Goal: Complete application form: Complete application form

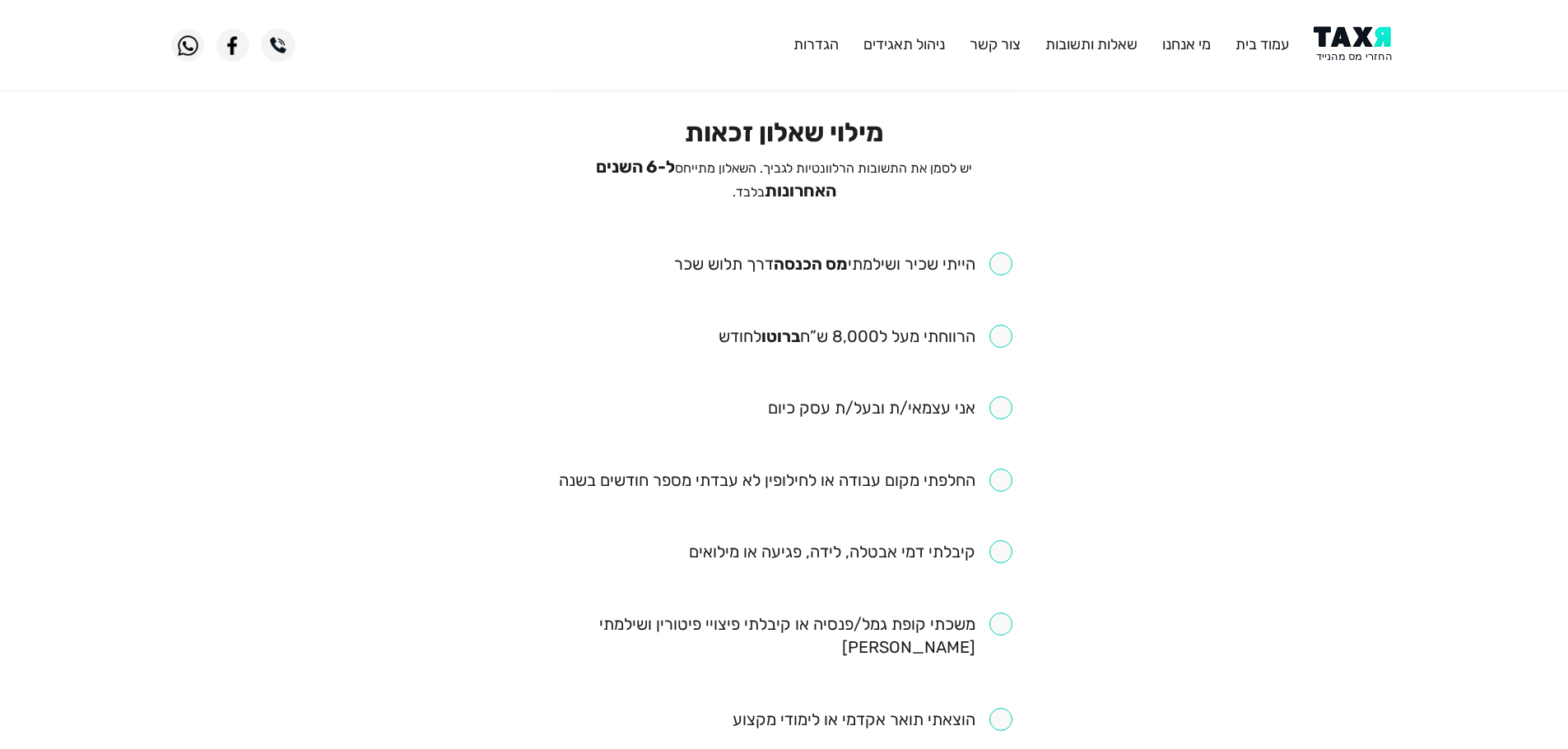
scroll to position [83, 0]
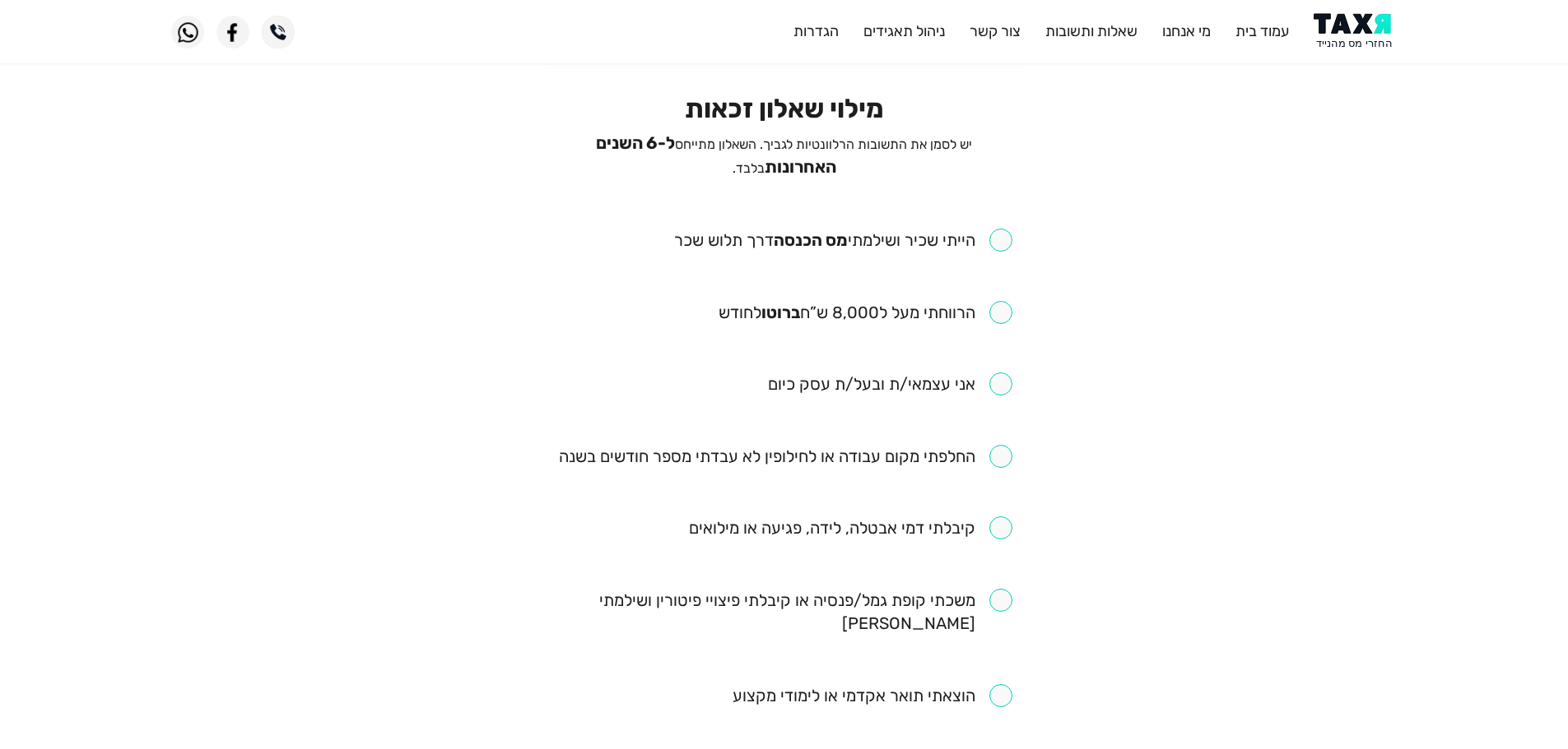
click at [1005, 234] on input "checkbox" at bounding box center [843, 240] width 338 height 23
checkbox input "true"
click at [1002, 309] on input "checkbox" at bounding box center [865, 312] width 293 height 23
checkbox input "true"
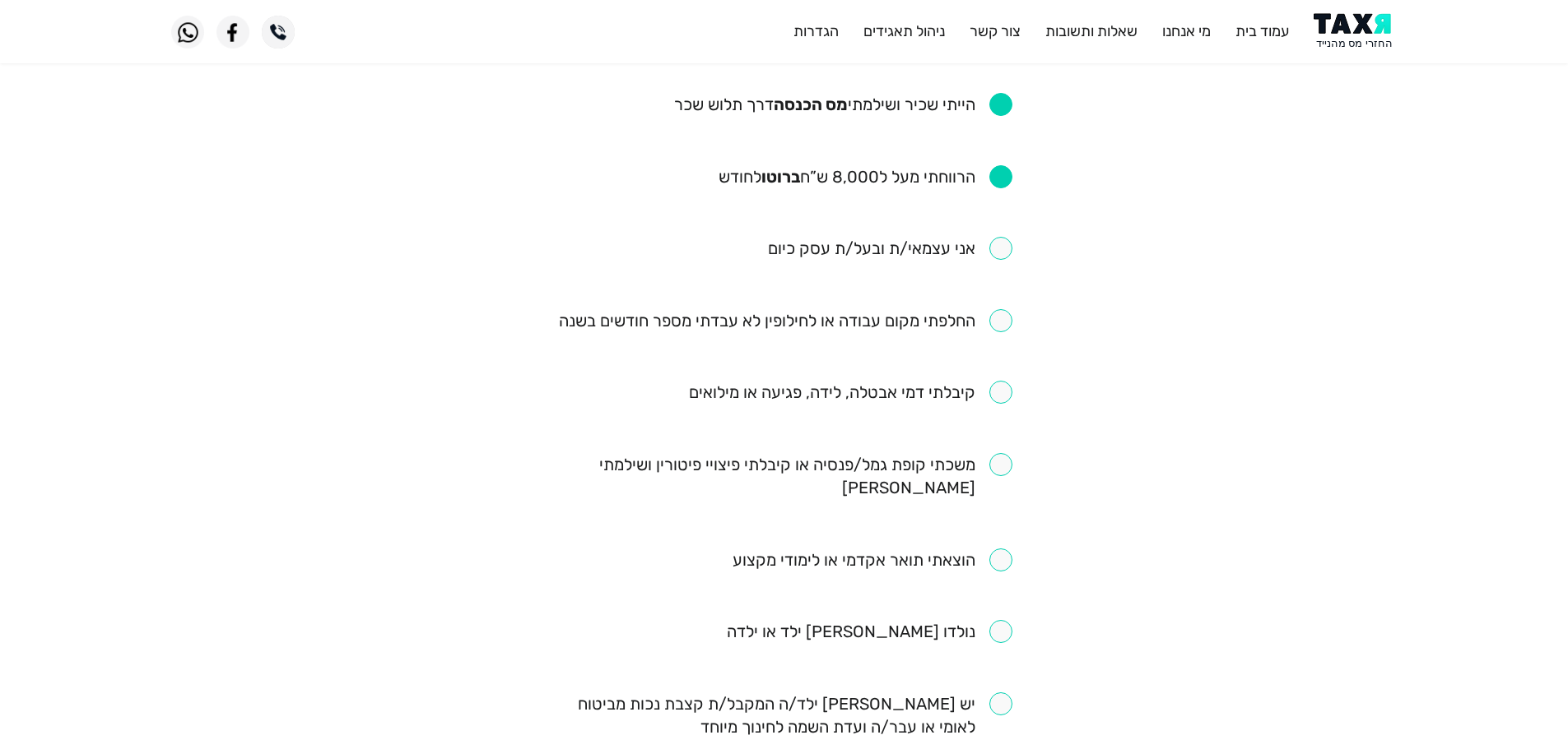
scroll to position [247, 0]
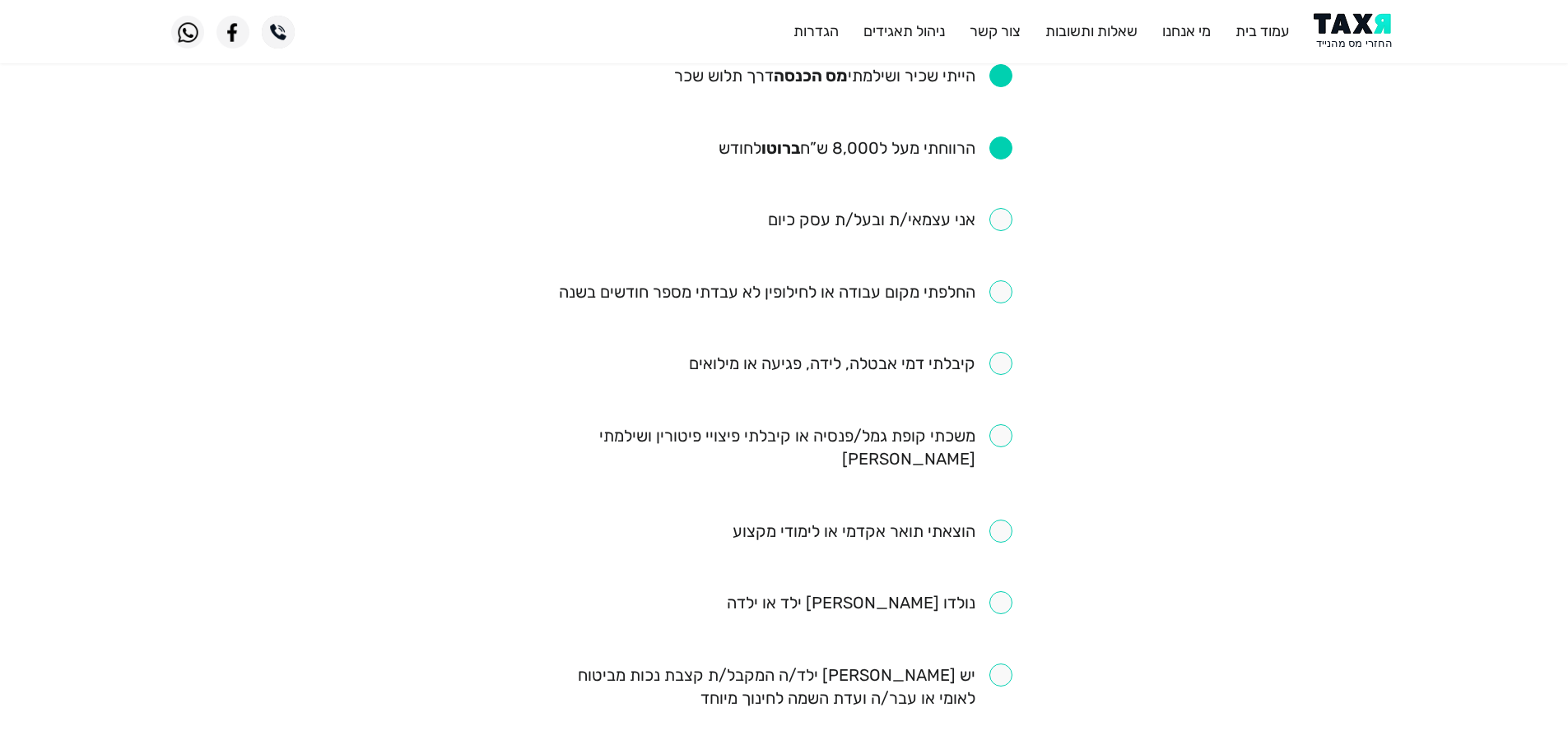
click at [1005, 290] on input "checkbox" at bounding box center [785, 291] width 453 height 23
checkbox input "true"
click at [1004, 360] on input "checkbox" at bounding box center [850, 363] width 323 height 23
checkbox input "true"
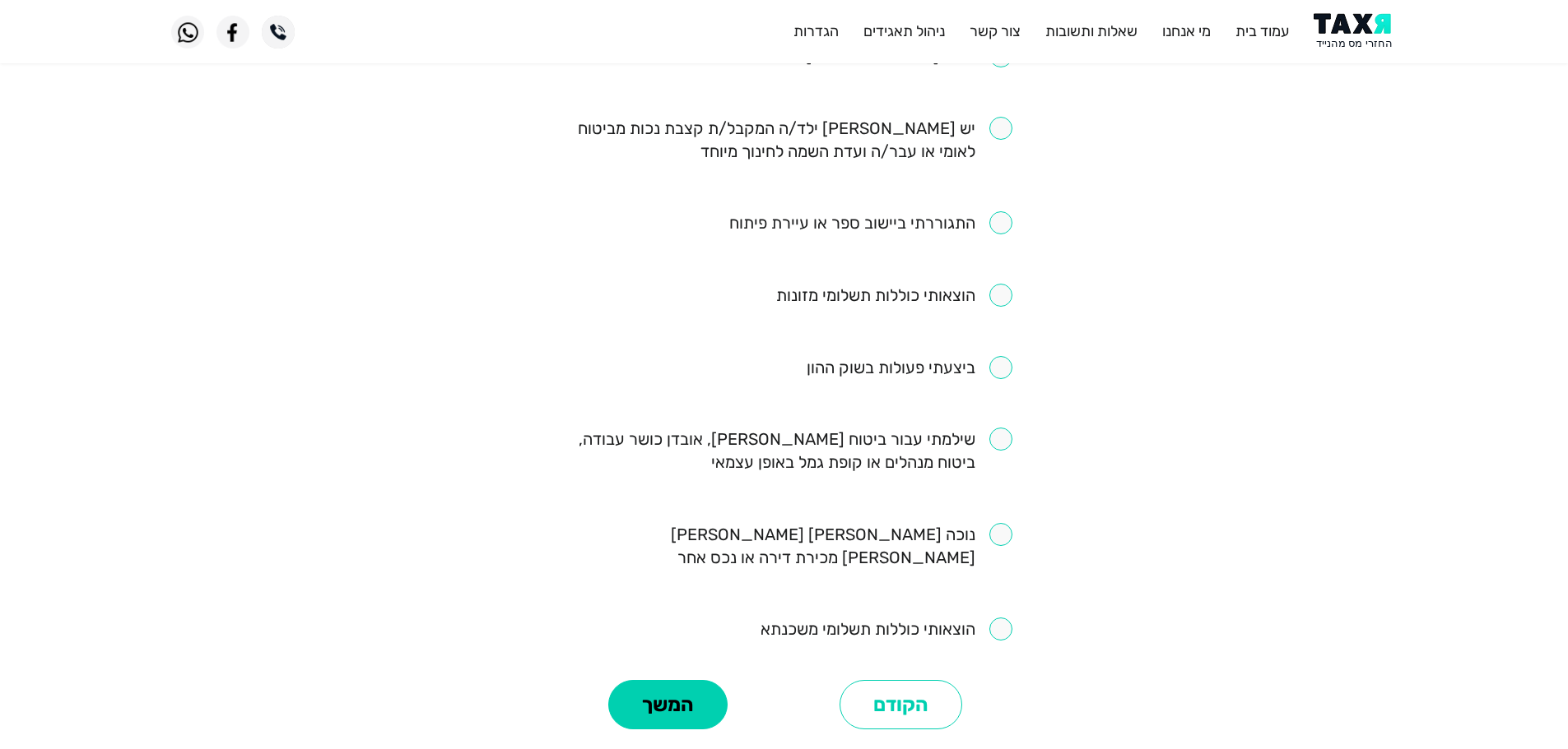
scroll to position [823, 0]
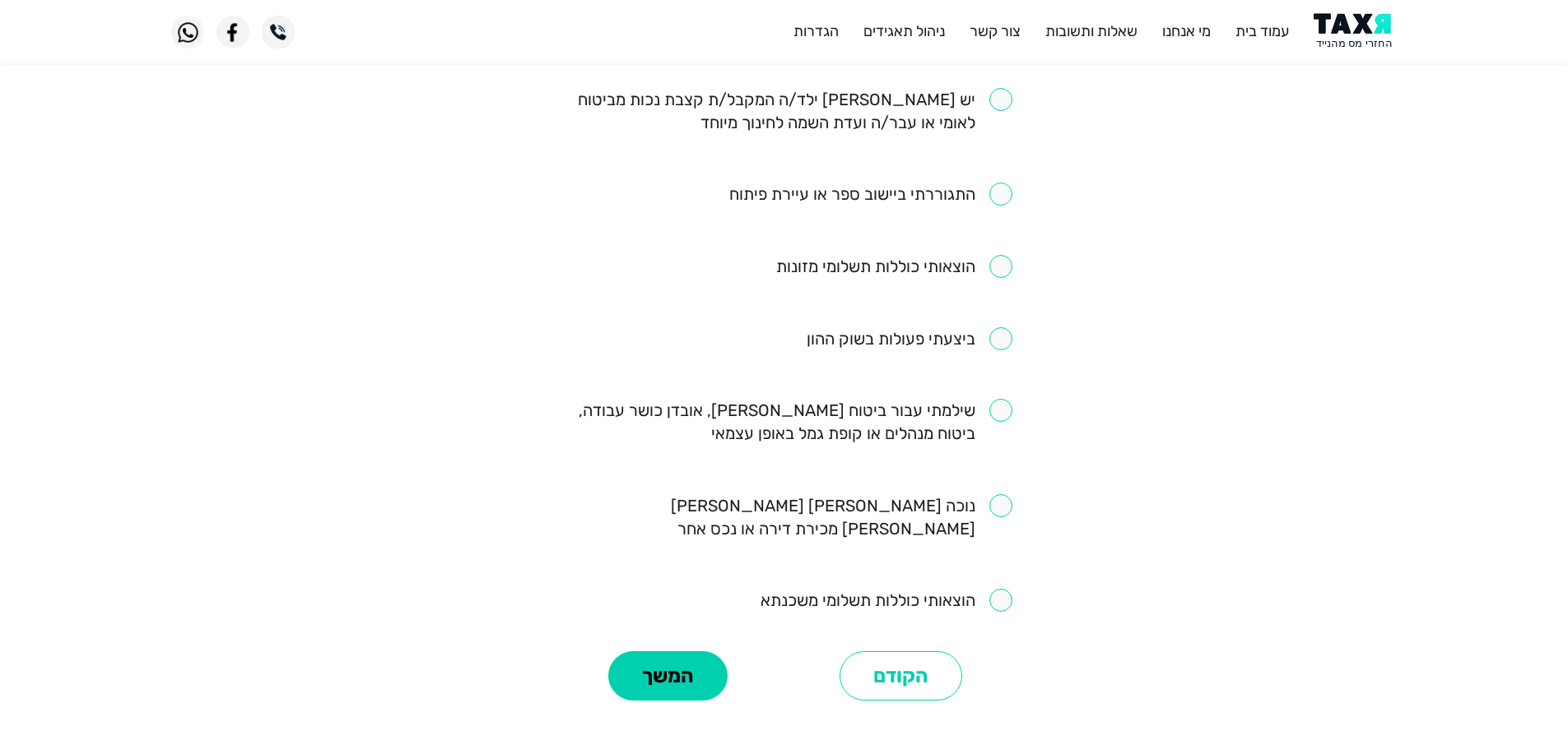
click at [1001, 399] on input "checkbox" at bounding box center [785, 421] width 456 height 46
checkbox input "true"
click at [703, 652] on button "המשך" at bounding box center [668, 676] width 119 height 49
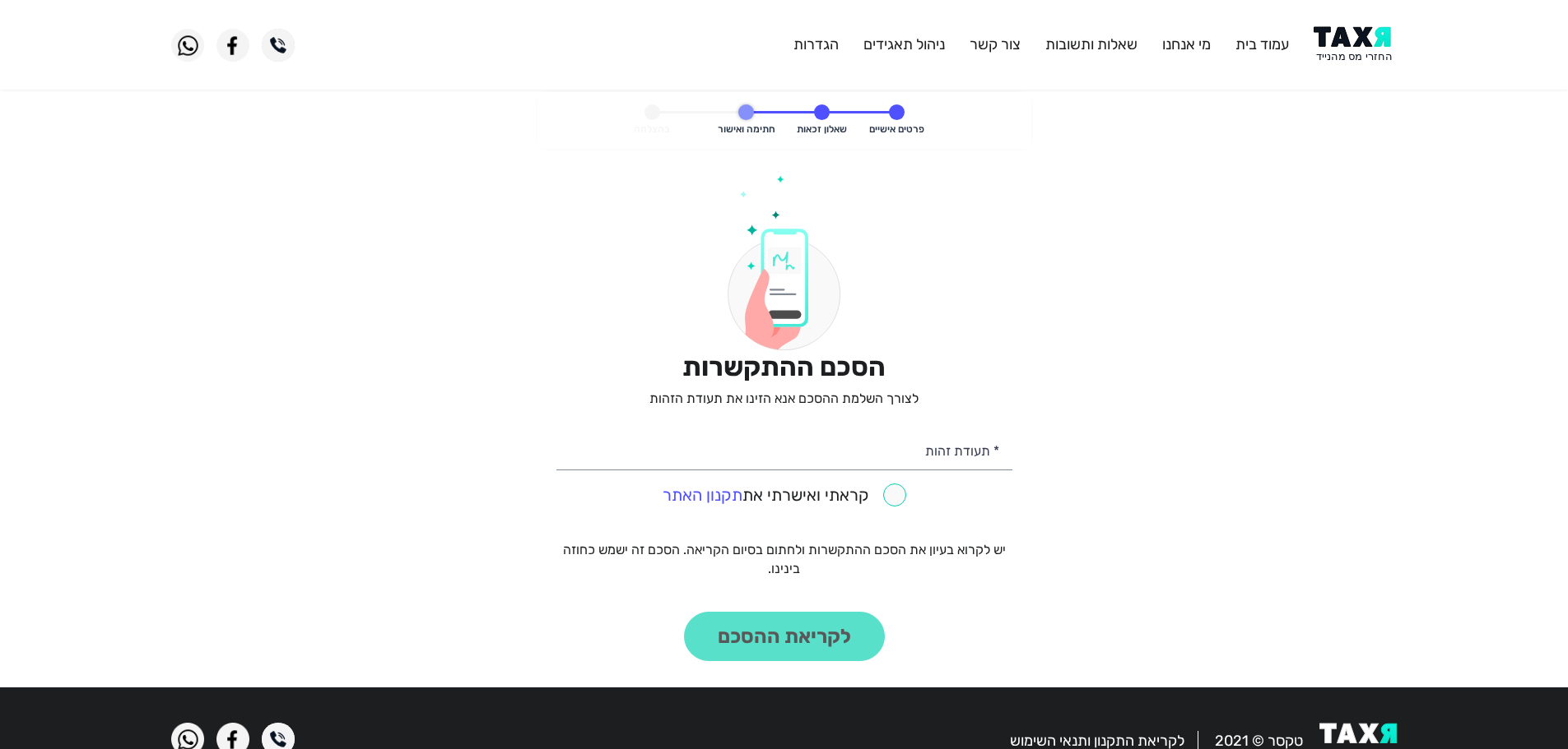
click at [1358, 54] on img at bounding box center [1355, 44] width 84 height 37
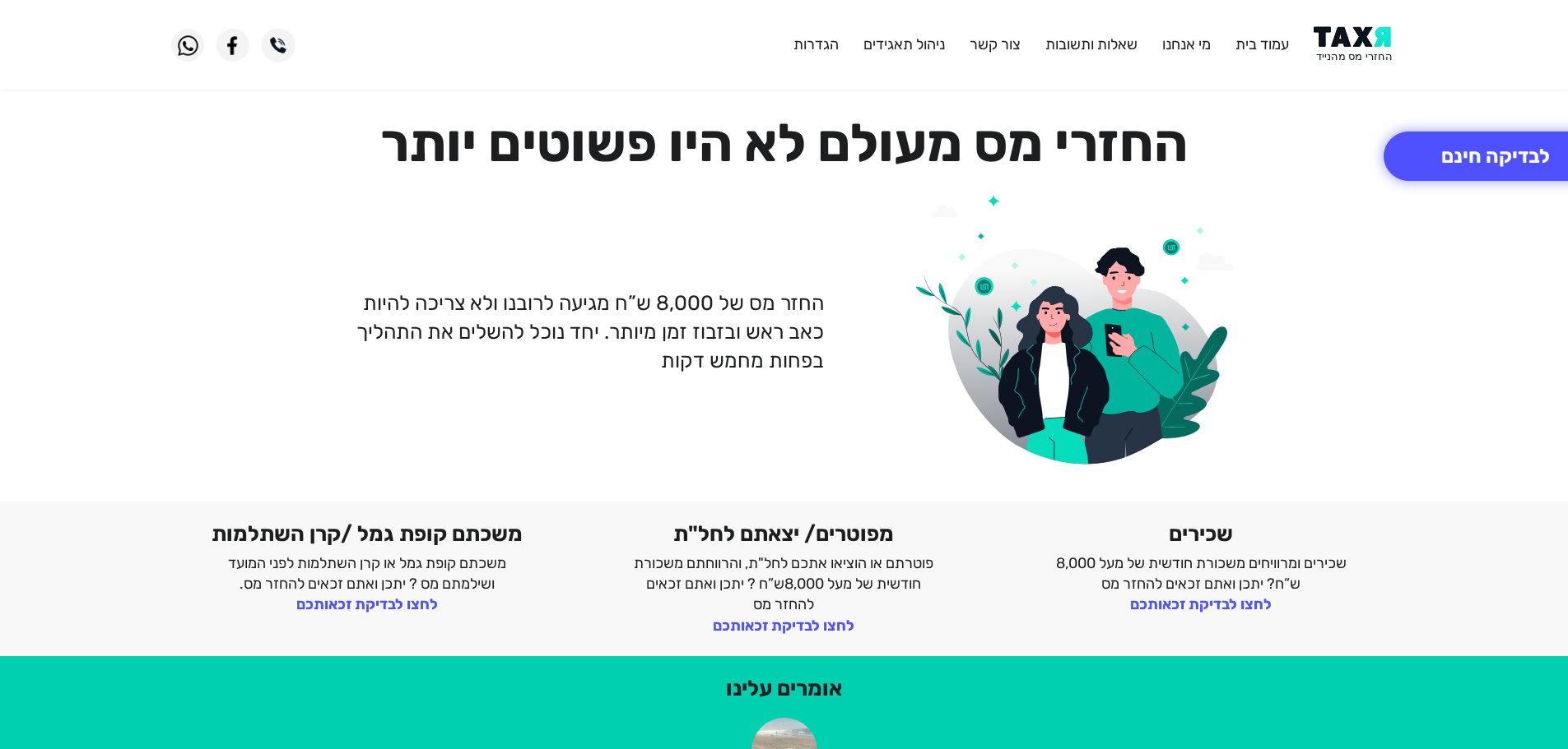
click at [1366, 54] on img at bounding box center [1355, 44] width 84 height 37
click at [1345, 51] on img at bounding box center [1355, 44] width 84 height 37
click at [1339, 41] on img at bounding box center [1355, 44] width 84 height 37
click at [1354, 24] on header "עמוד בית מי אנחנו שאלות ותשובות צור קשר ניהול תאגידים הגדרות" at bounding box center [784, 44] width 1568 height 90
click at [1358, 29] on img at bounding box center [1355, 44] width 84 height 37
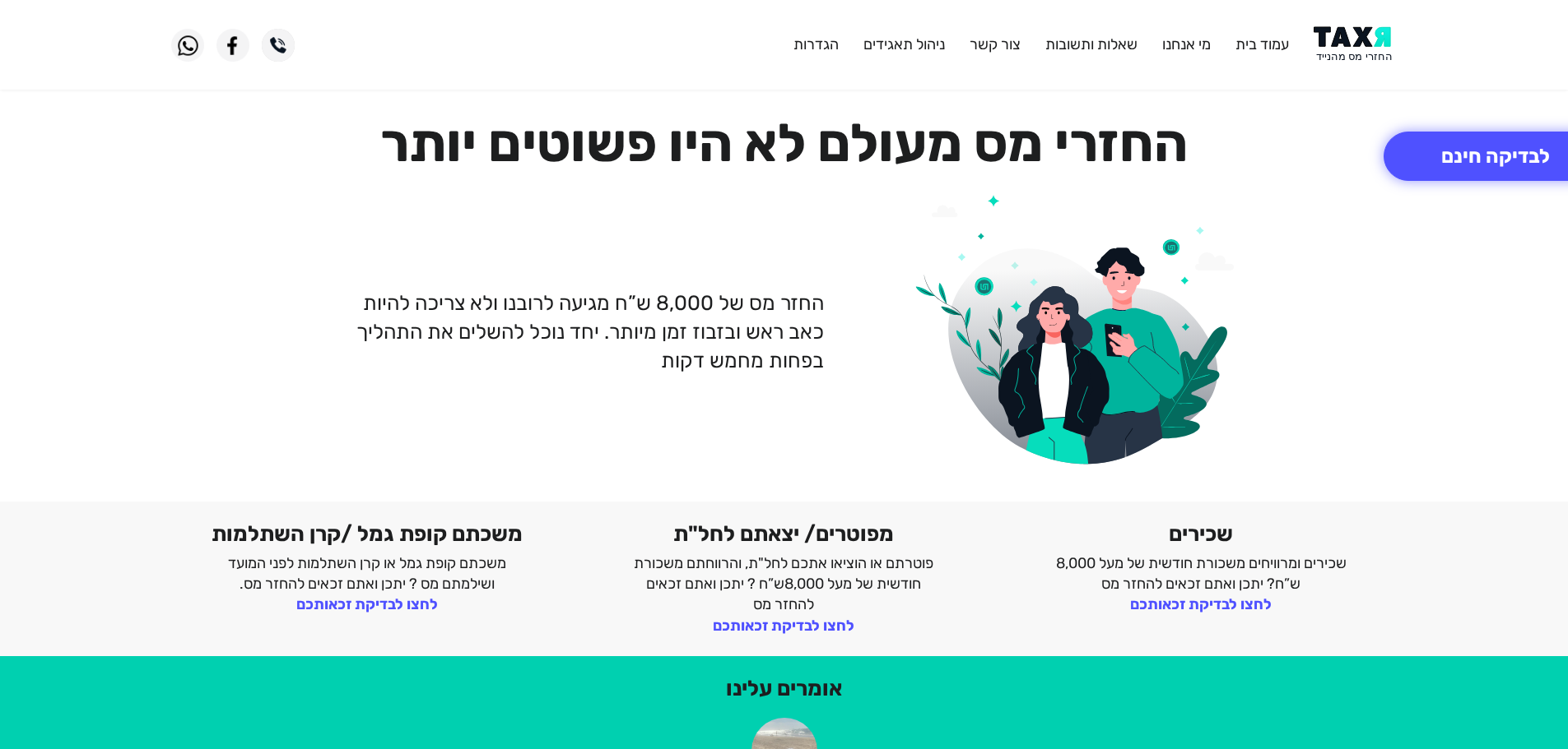
click at [1351, 31] on img at bounding box center [1355, 44] width 84 height 37
click at [1349, 64] on header "עמוד בית מי אנחנו שאלות ותשובות צור קשר ניהול תאגידים הגדרות" at bounding box center [784, 44] width 1568 height 90
click at [1352, 46] on img at bounding box center [1355, 44] width 84 height 37
click at [1361, 43] on img at bounding box center [1355, 44] width 84 height 37
click at [1362, 54] on img at bounding box center [1355, 44] width 84 height 37
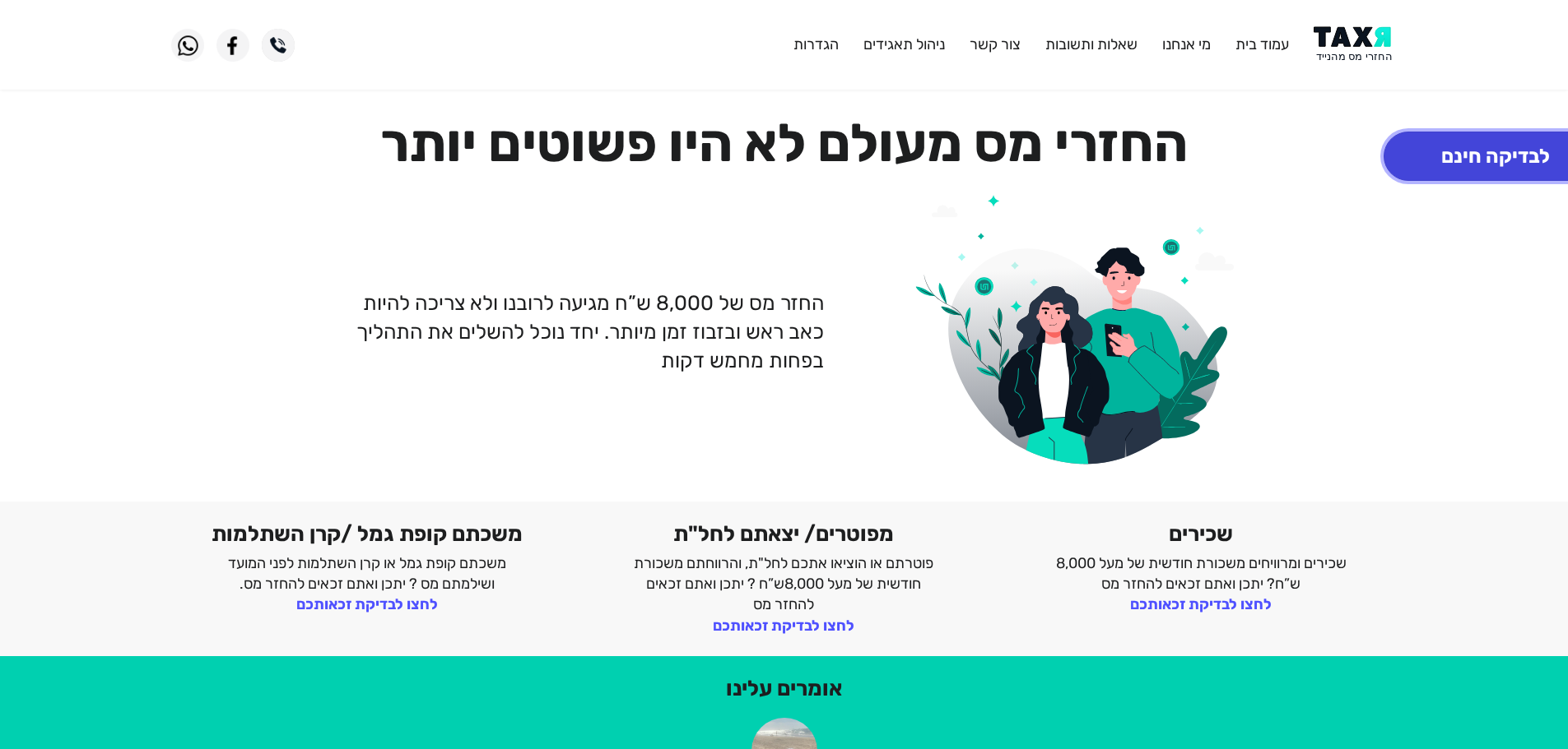
click at [1438, 155] on button "לבדיקה חינם" at bounding box center [1495, 156] width 223 height 49
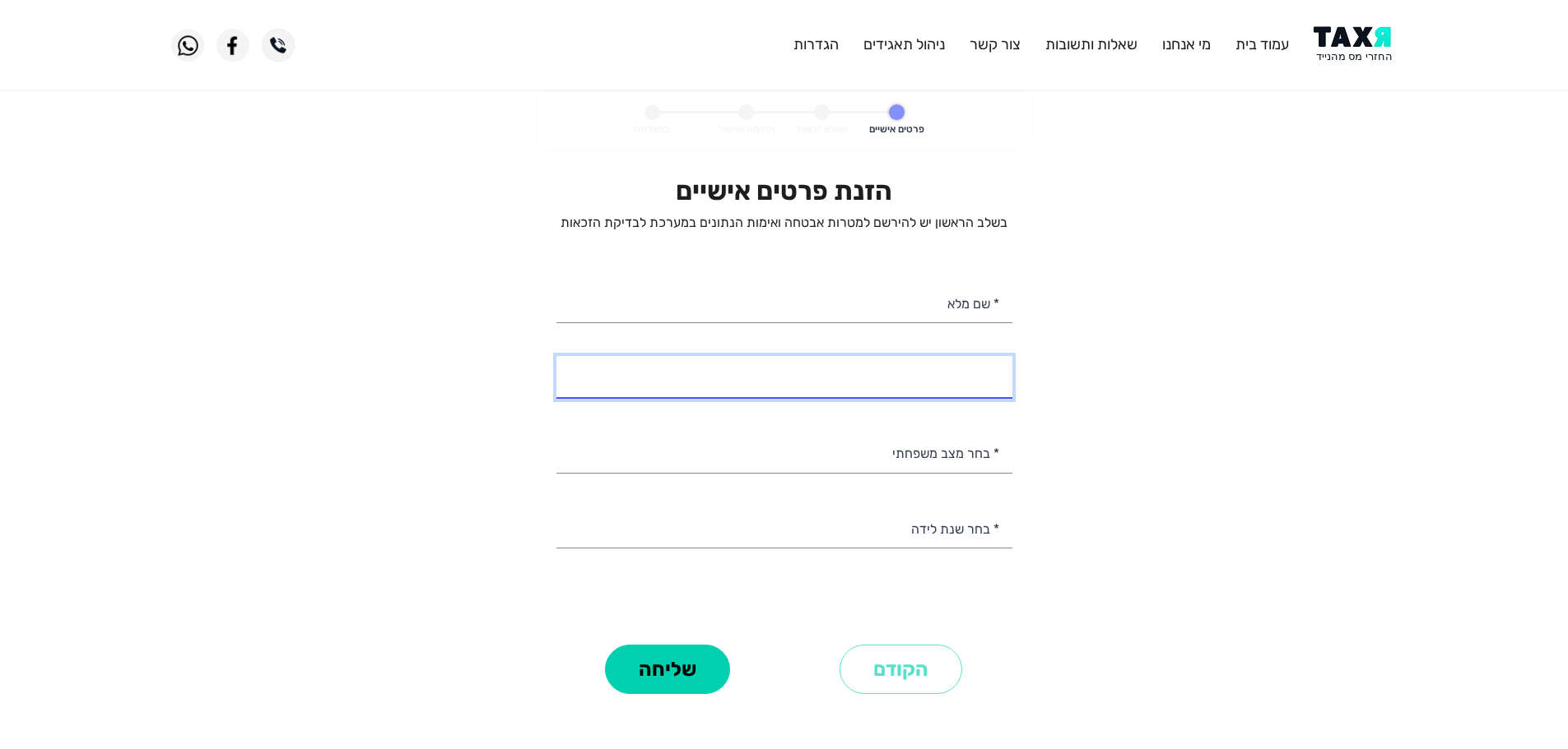
click at [872, 382] on input "* מספר טלפון" at bounding box center [785, 377] width 456 height 42
type input "052-7020535"
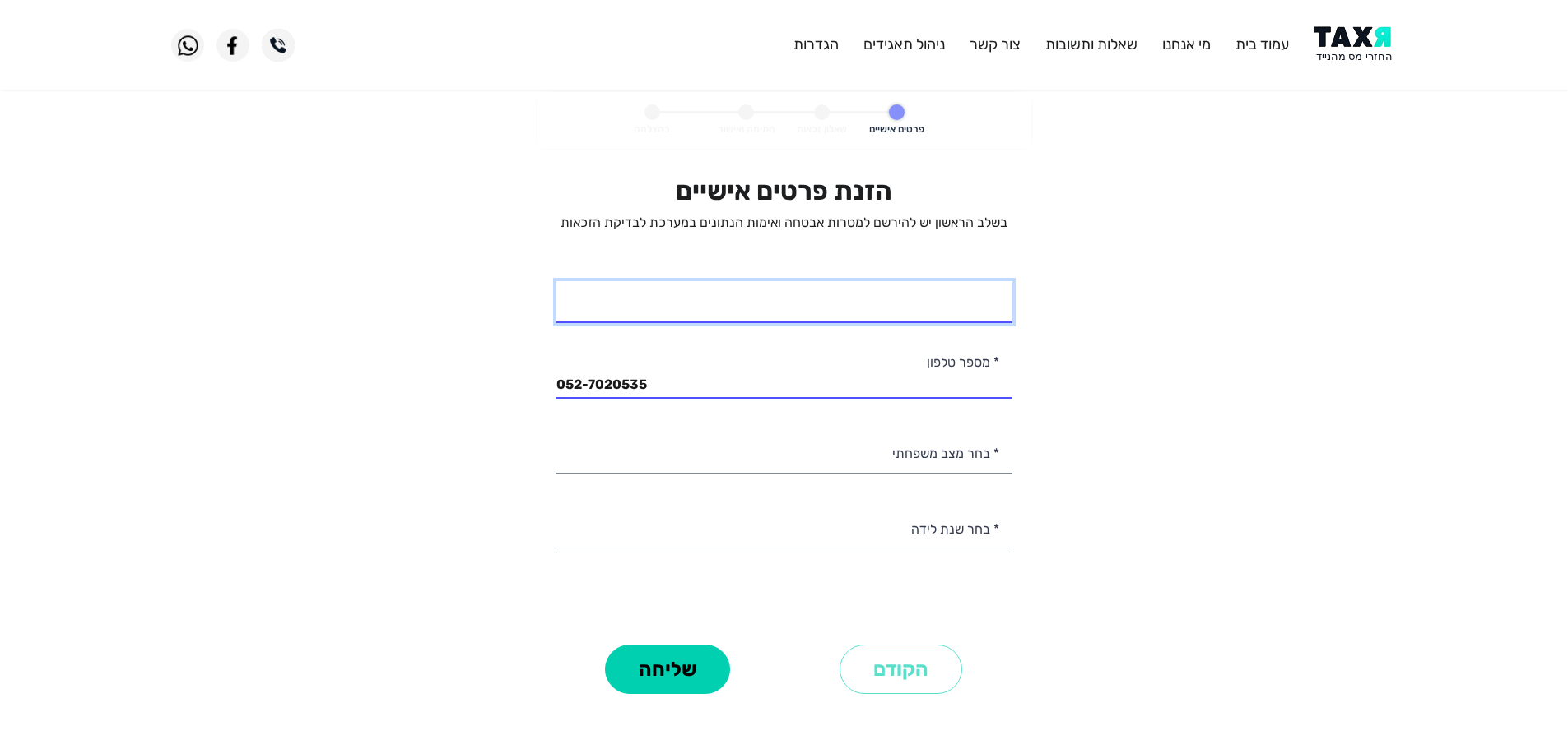
click at [968, 314] on input "* שם מלא" at bounding box center [785, 302] width 456 height 42
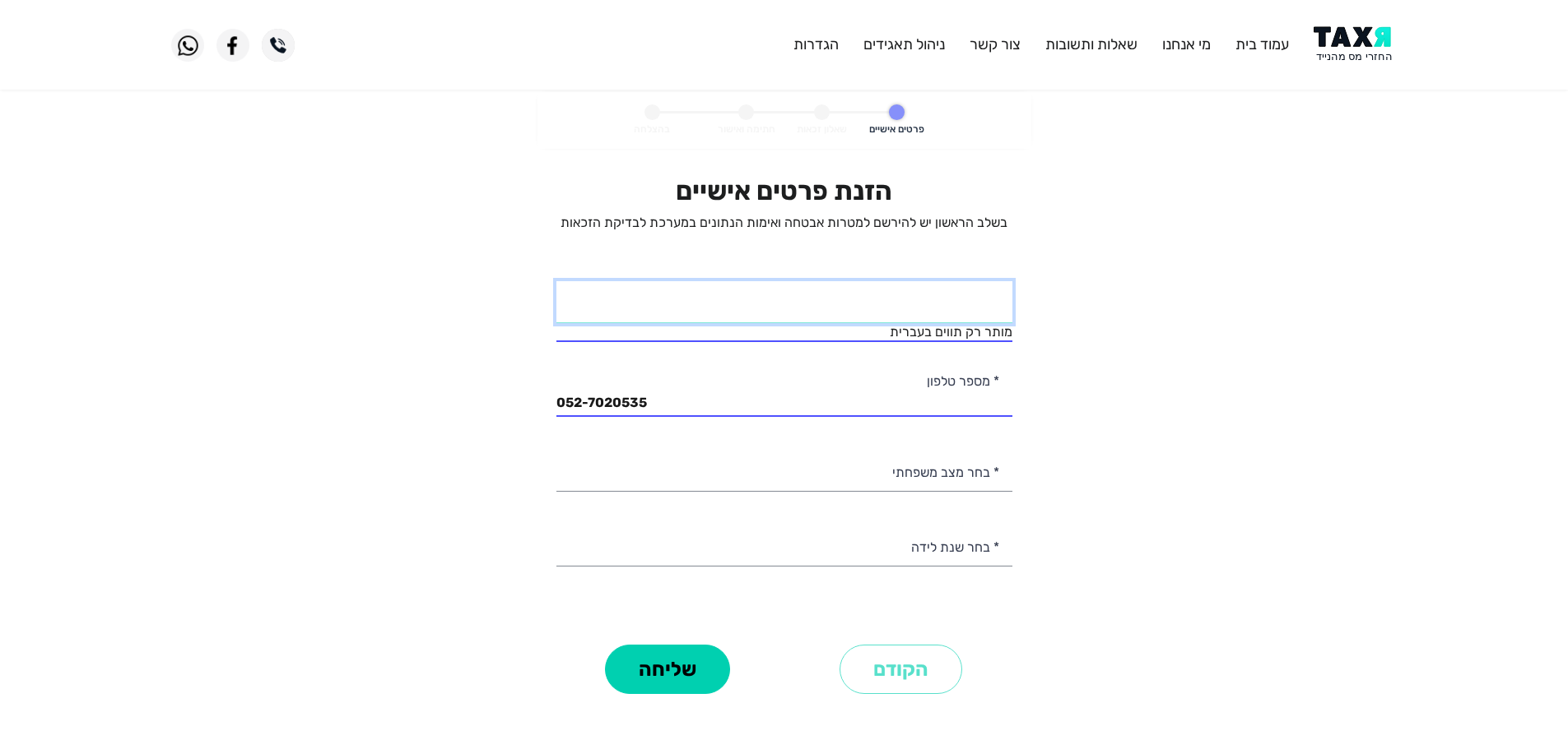
click at [908, 305] on input "* שם מלא" at bounding box center [785, 302] width 456 height 42
type input "[PERSON_NAME]"
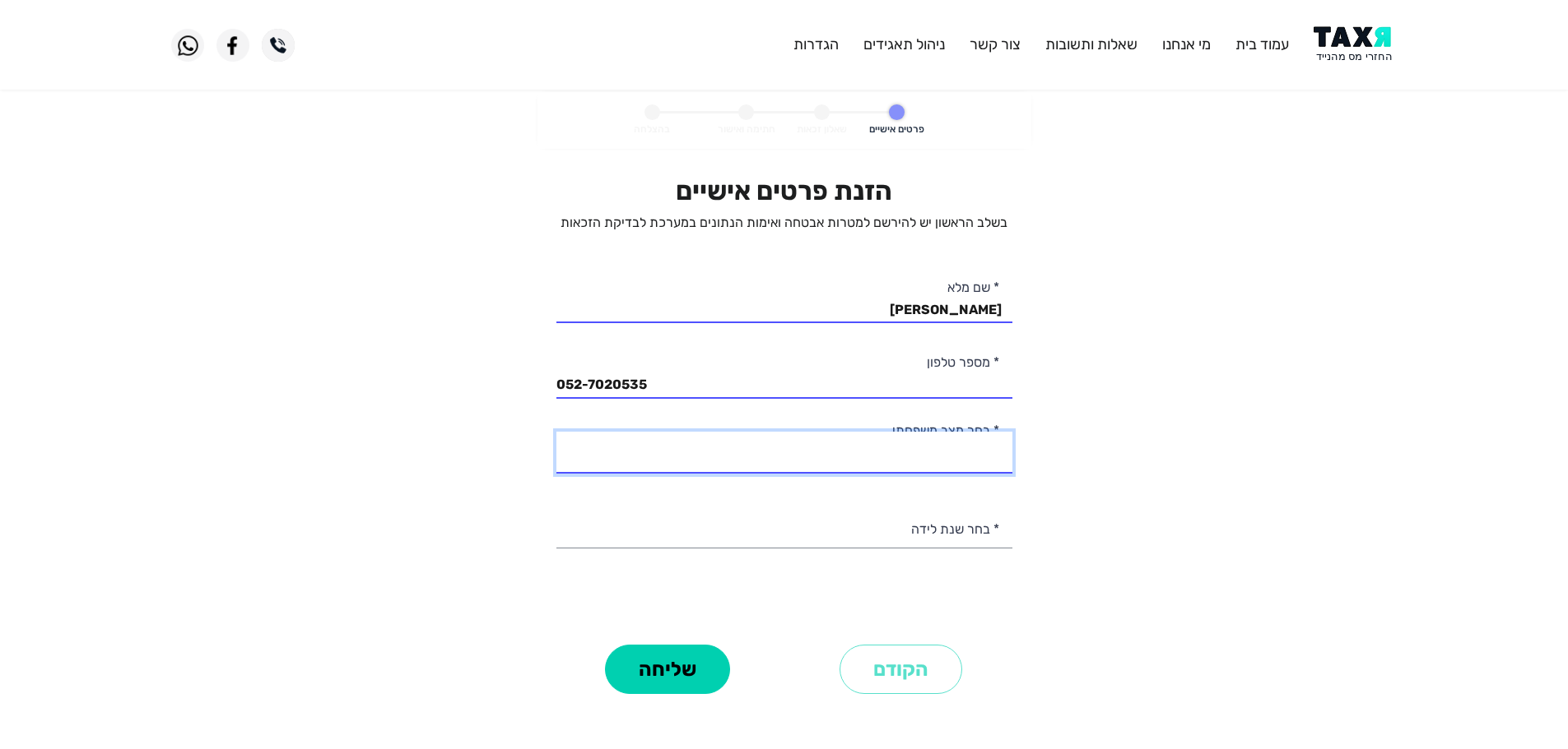
click at [967, 465] on select "רווק/ה נשוי/[PERSON_NAME]/ה אלמן/נה" at bounding box center [785, 453] width 456 height 42
select select "4: Widow"
click at [557, 432] on select "רווק/ה נשוי/[PERSON_NAME]/ה אלמן/נה" at bounding box center [785, 453] width 456 height 42
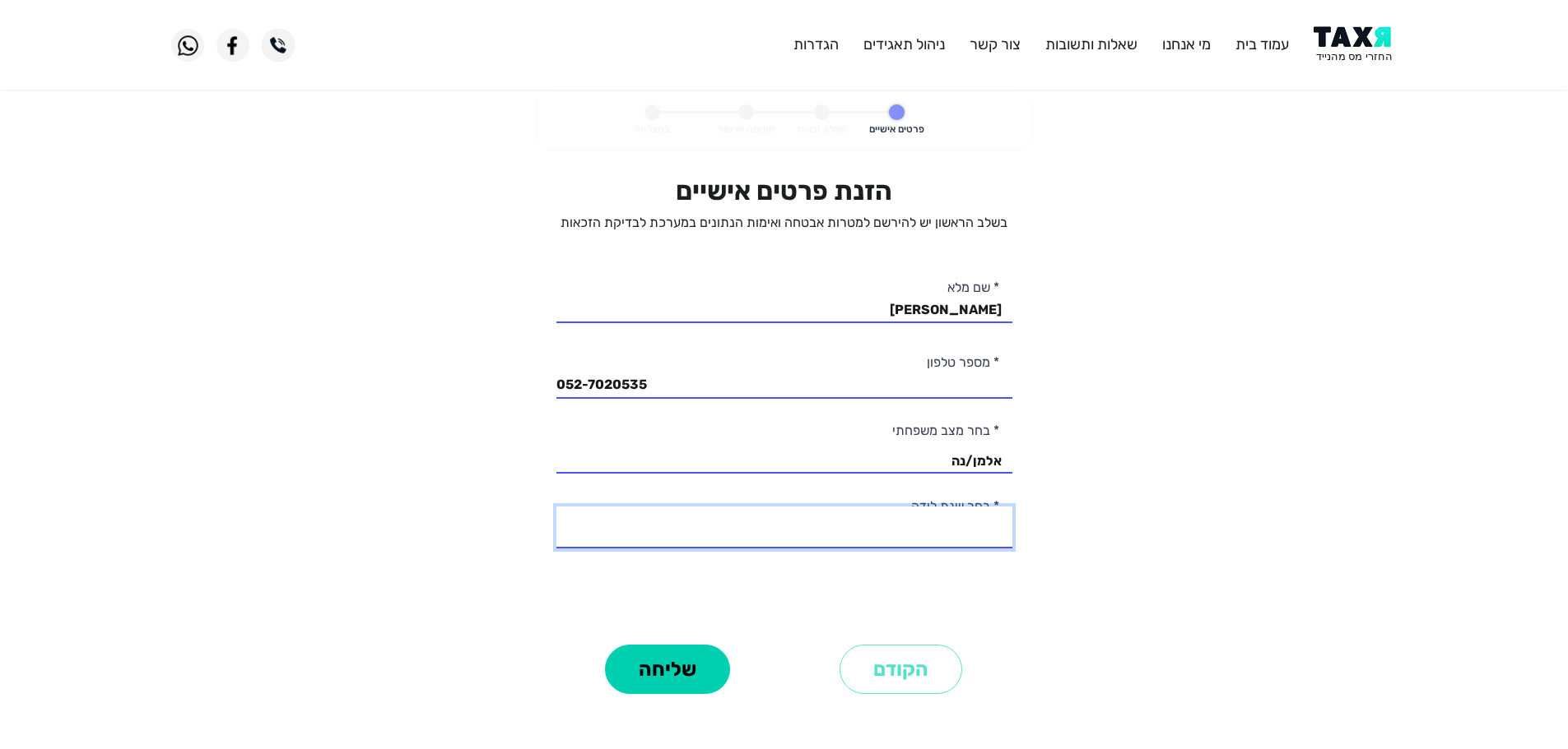
click at [967, 534] on select "2003 2002 2001 2000 1999 1998 1997 1996 1995 1994 1993 1992 1991 1990 1989 1988…" at bounding box center [785, 527] width 456 height 42
select select "32: 1972"
click at [557, 507] on select "2003 2002 2001 2000 1999 1998 1997 1996 1995 1994 1993 1992 1991 1990 1989 1988…" at bounding box center [785, 527] width 456 height 42
click at [656, 681] on button "שליחה" at bounding box center [668, 669] width 125 height 49
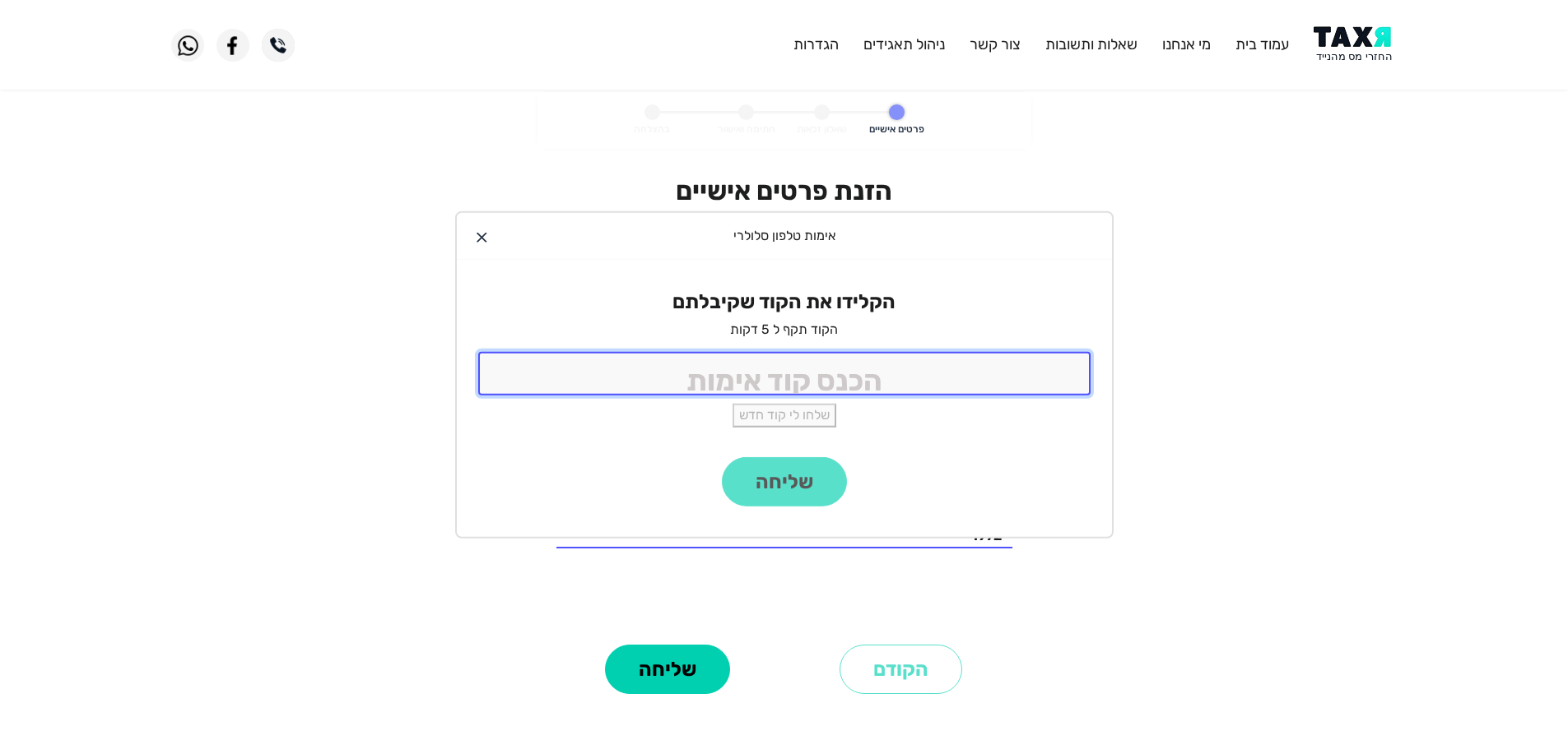
click at [778, 379] on input "tel" at bounding box center [784, 374] width 612 height 44
type input "9988"
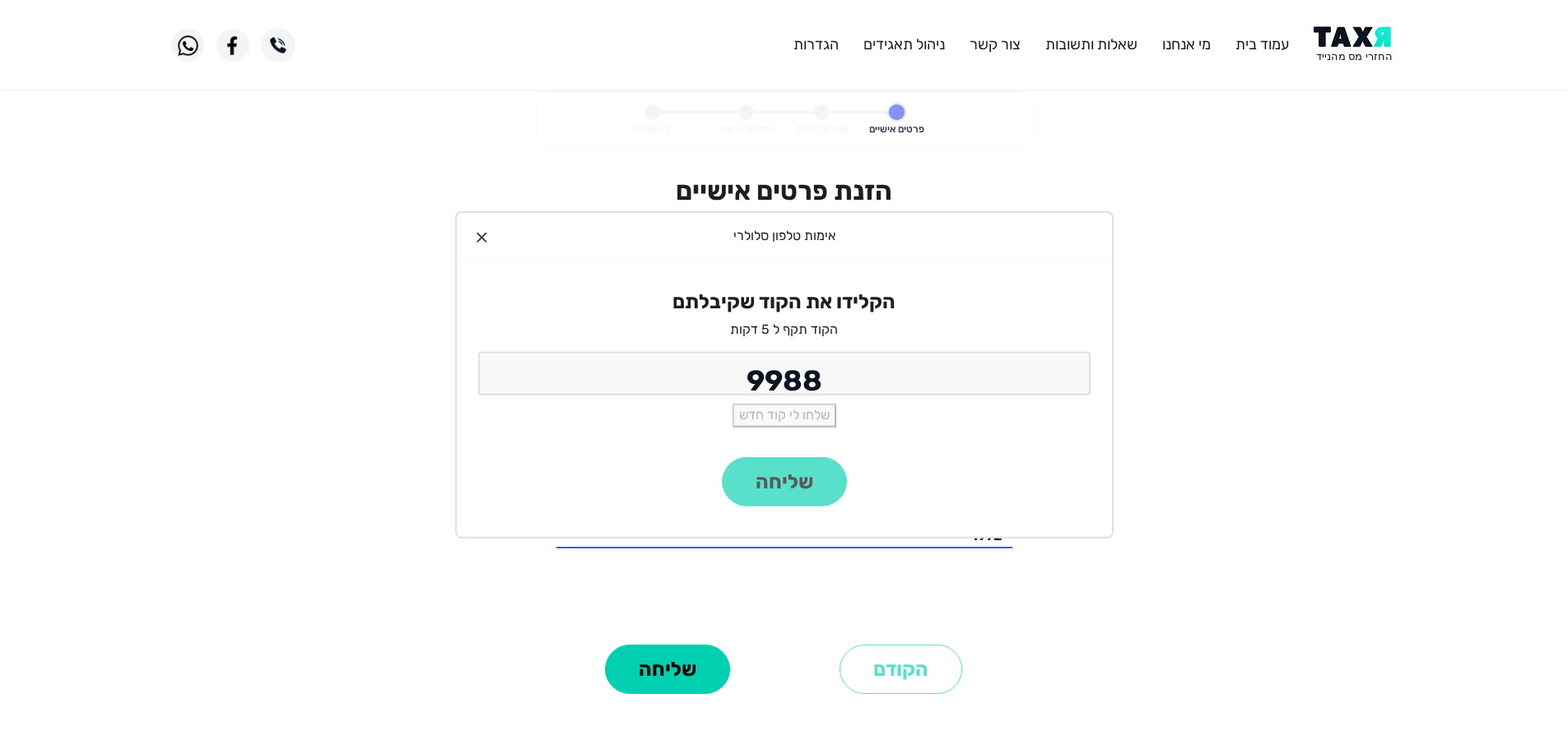
click at [810, 478] on div "שליחה" at bounding box center [784, 498] width 655 height 80
click at [812, 486] on button "שליחה" at bounding box center [785, 482] width 125 height 49
